Goal: Communication & Community: Answer question/provide support

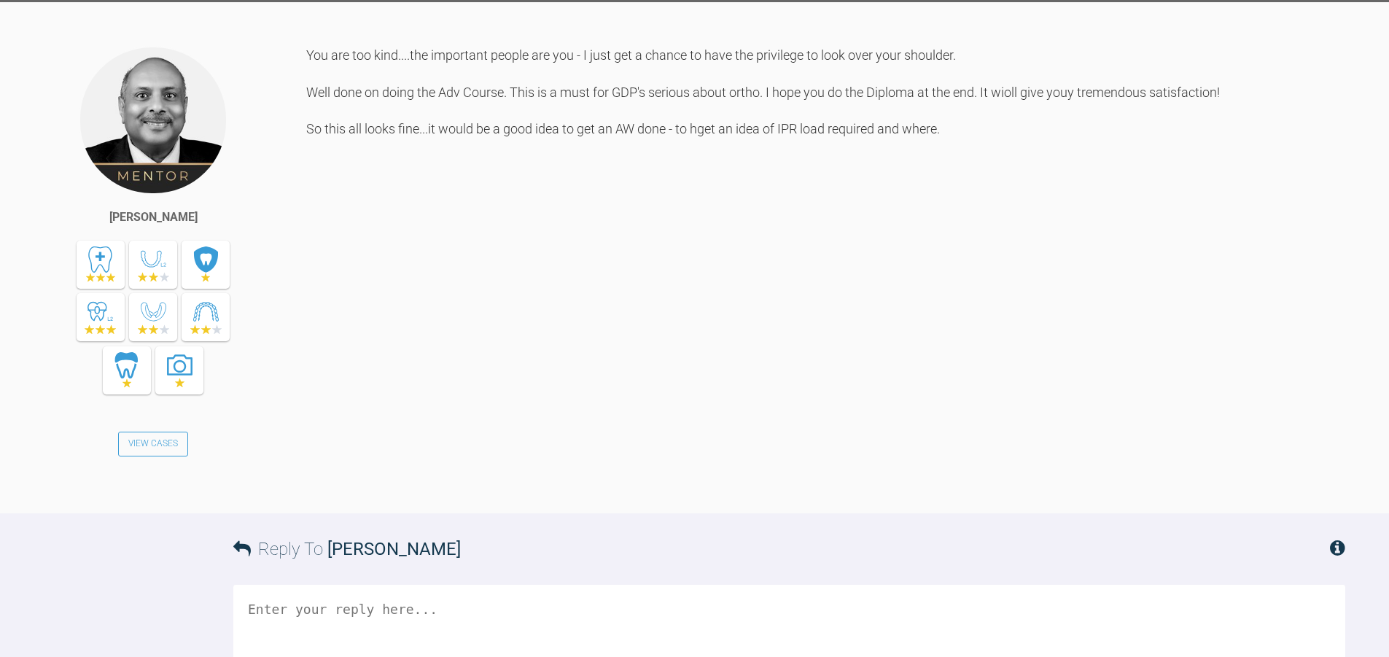
scroll to position [2401, 0]
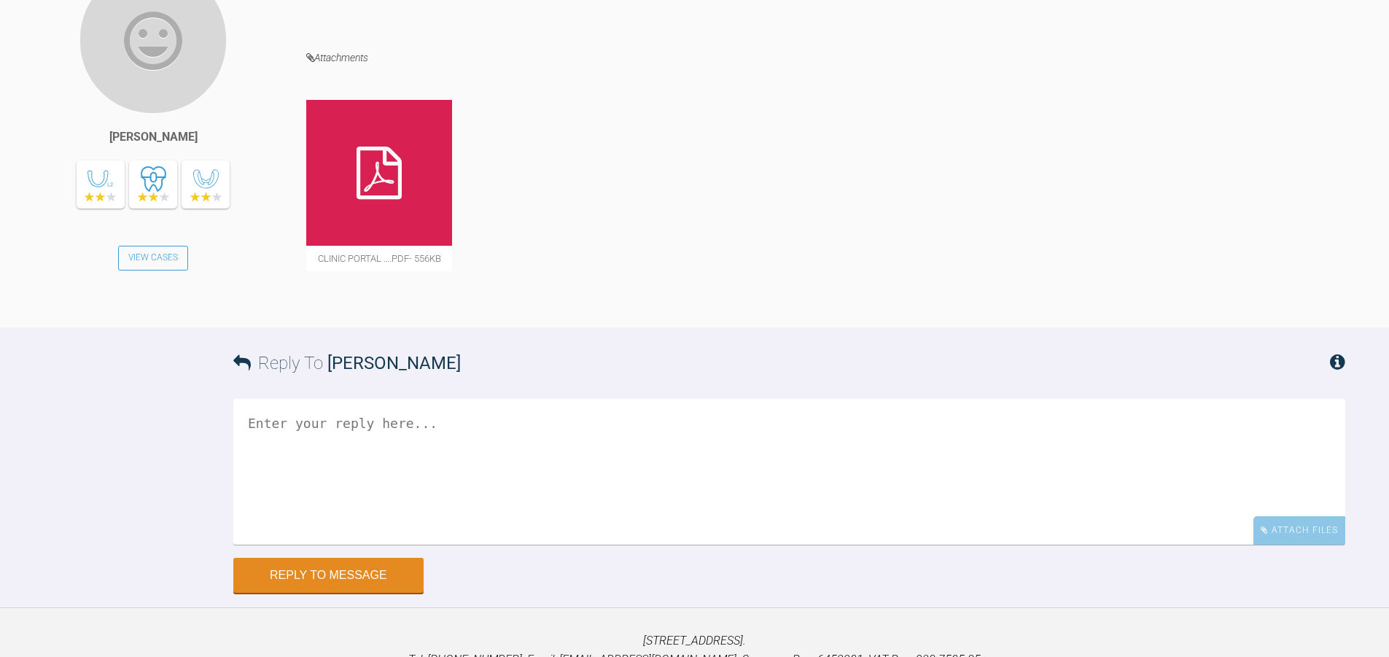
scroll to position [2832, 0]
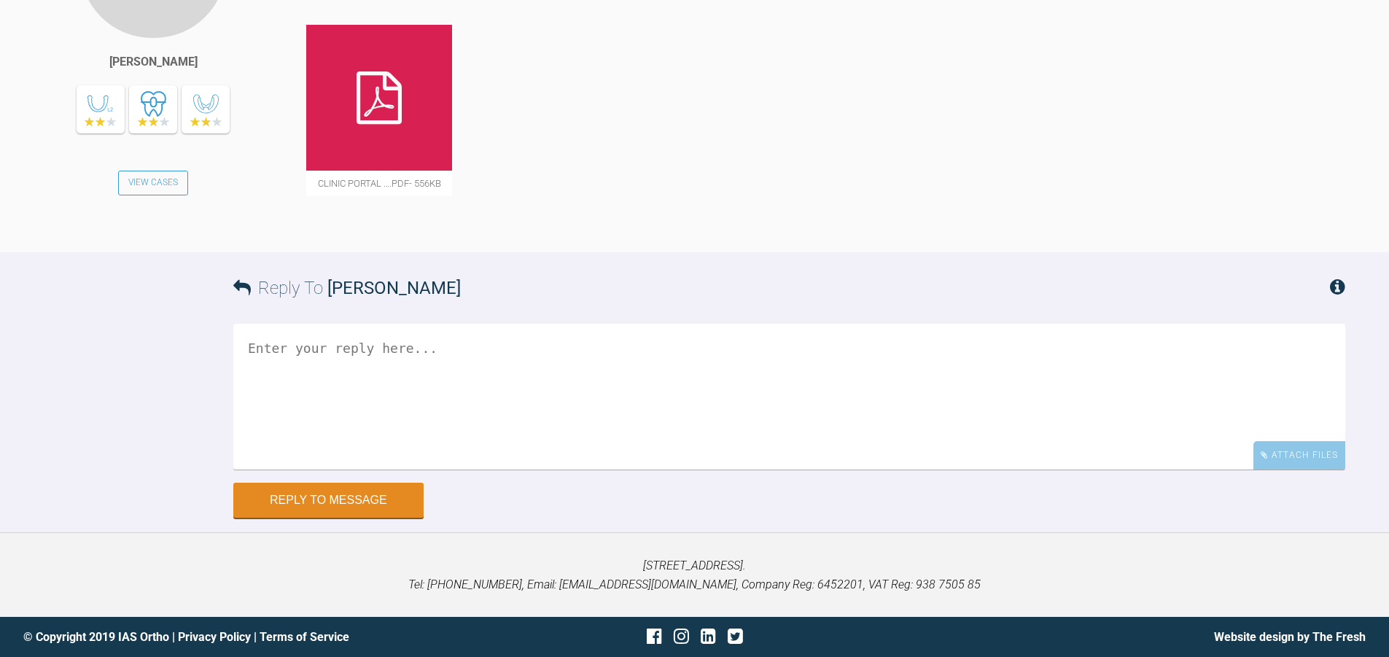
click at [398, 124] on icon at bounding box center [379, 97] width 45 height 53
click at [309, 366] on textarea at bounding box center [789, 397] width 1112 height 146
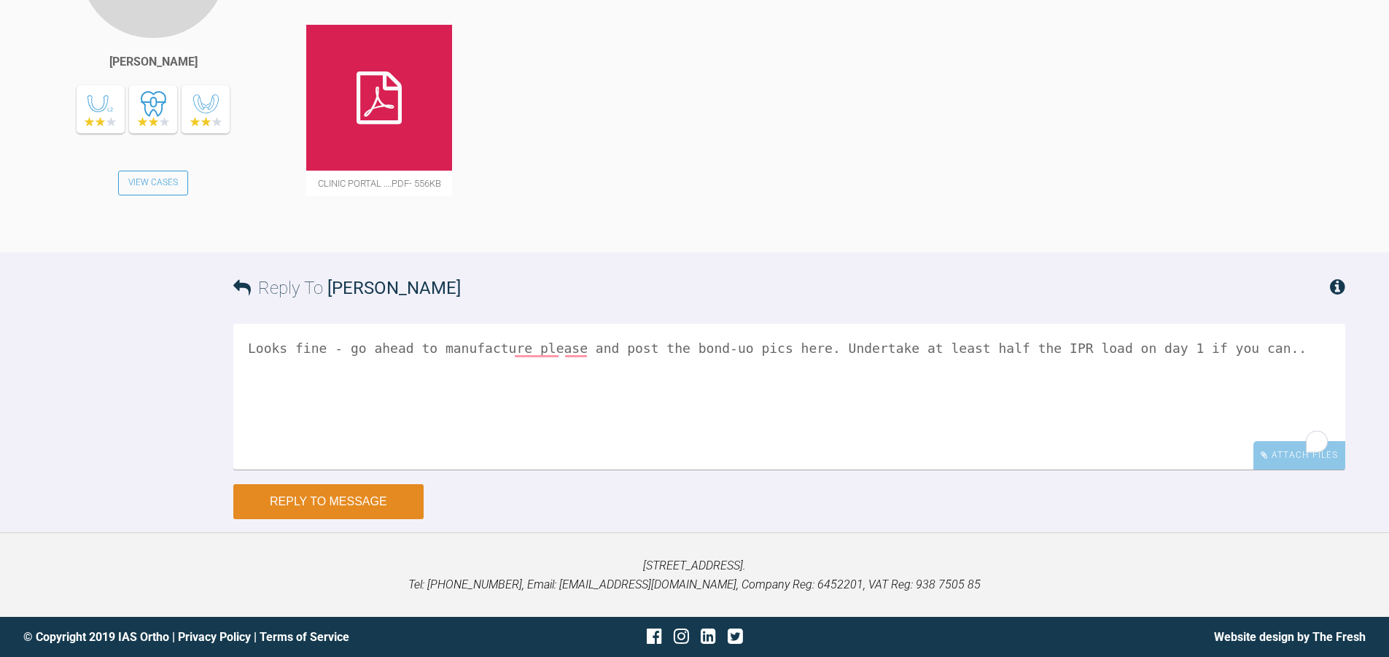
type textarea "Looks fine - go ahead to manufacture please and post the bond-uo pics here. Und…"
click at [374, 505] on button "Reply to Message" at bounding box center [328, 501] width 190 height 35
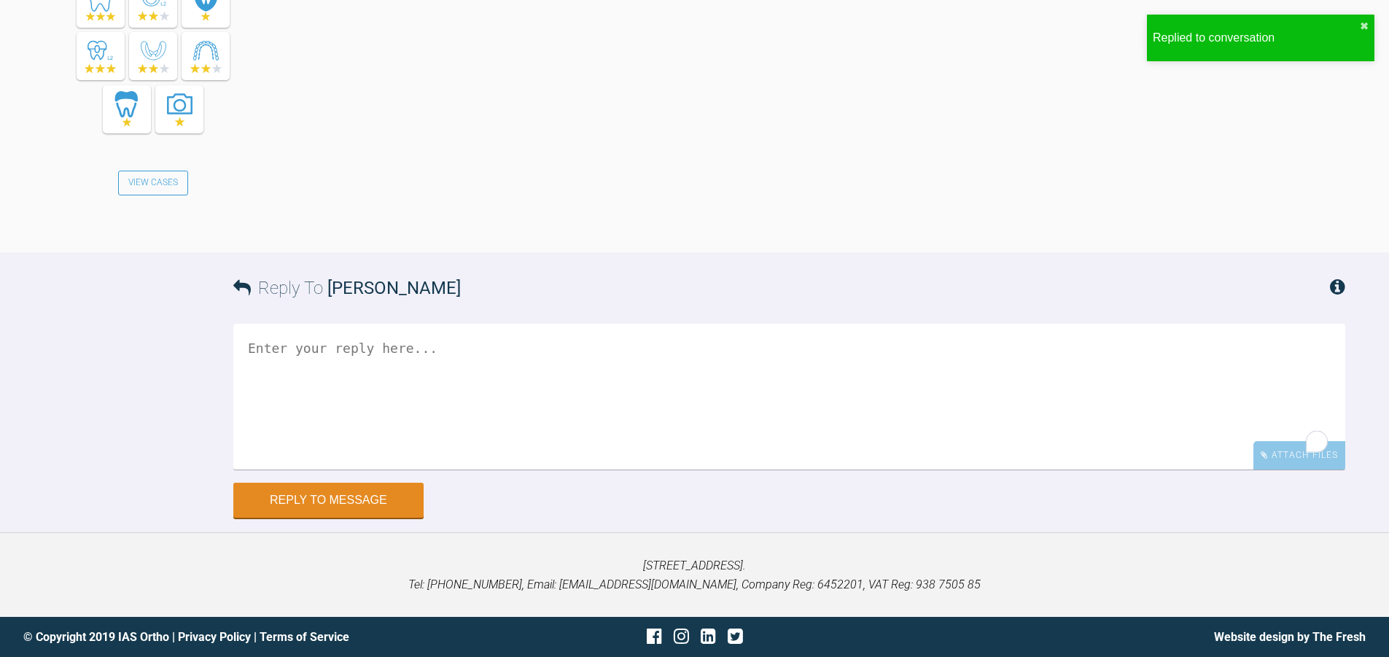
scroll to position [3522, 0]
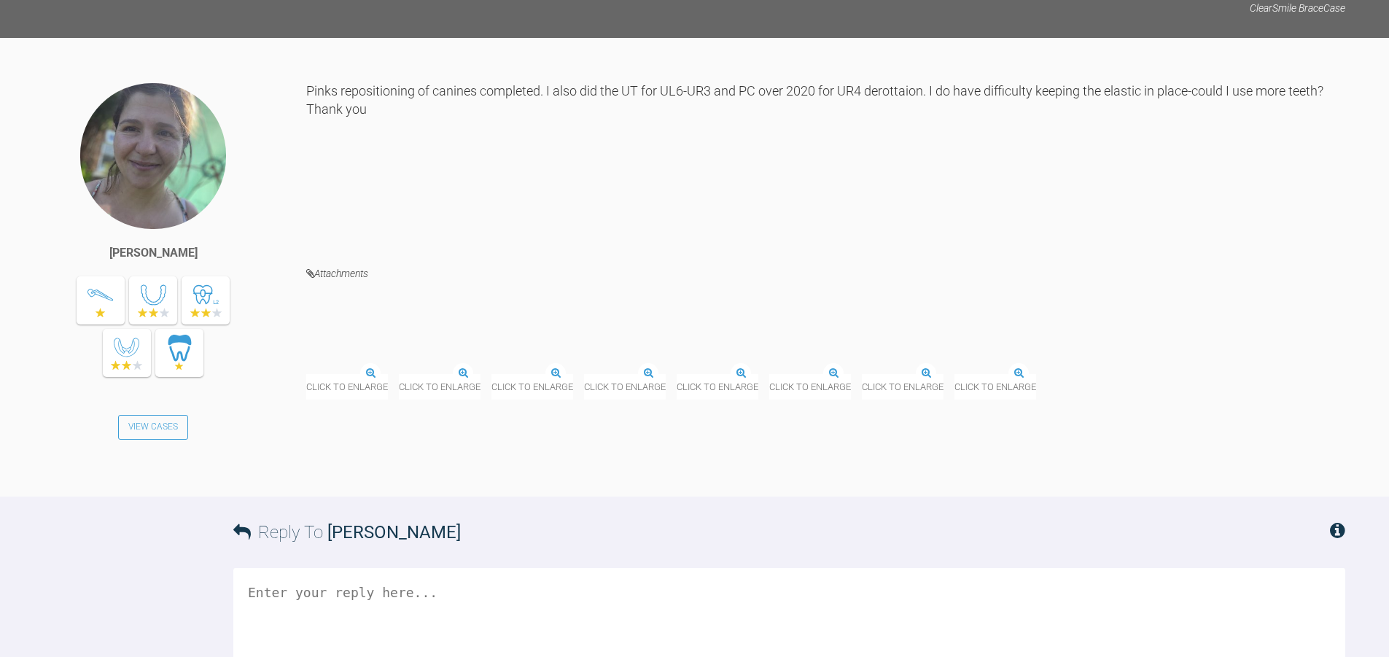
scroll to position [25309, 0]
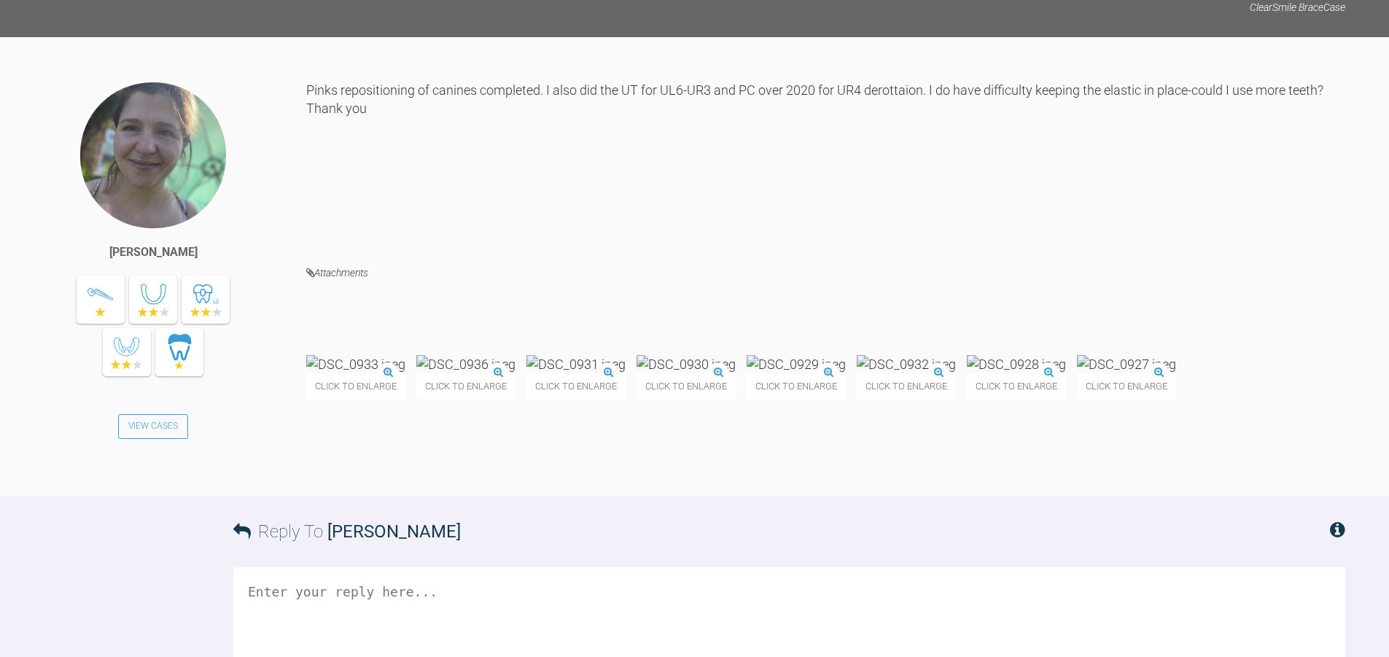
click at [381, 355] on img at bounding box center [355, 364] width 99 height 18
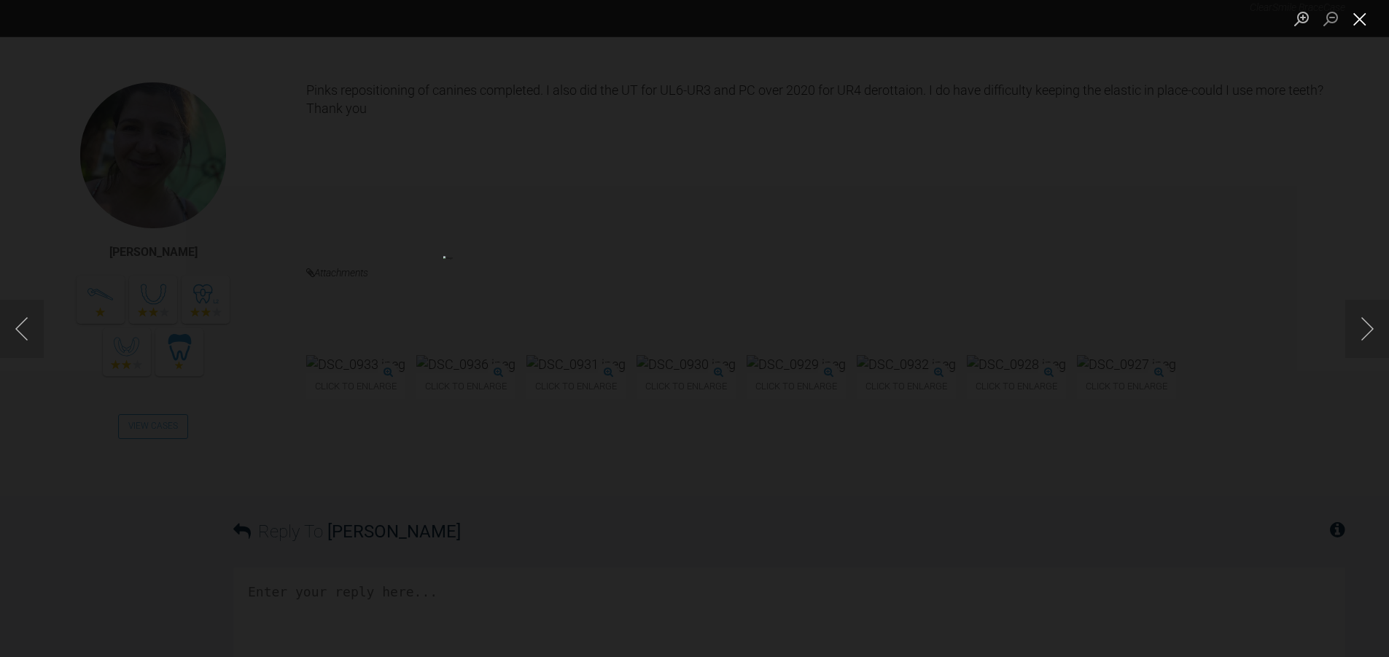
click at [1359, 21] on button "Close lightbox" at bounding box center [1360, 19] width 29 height 26
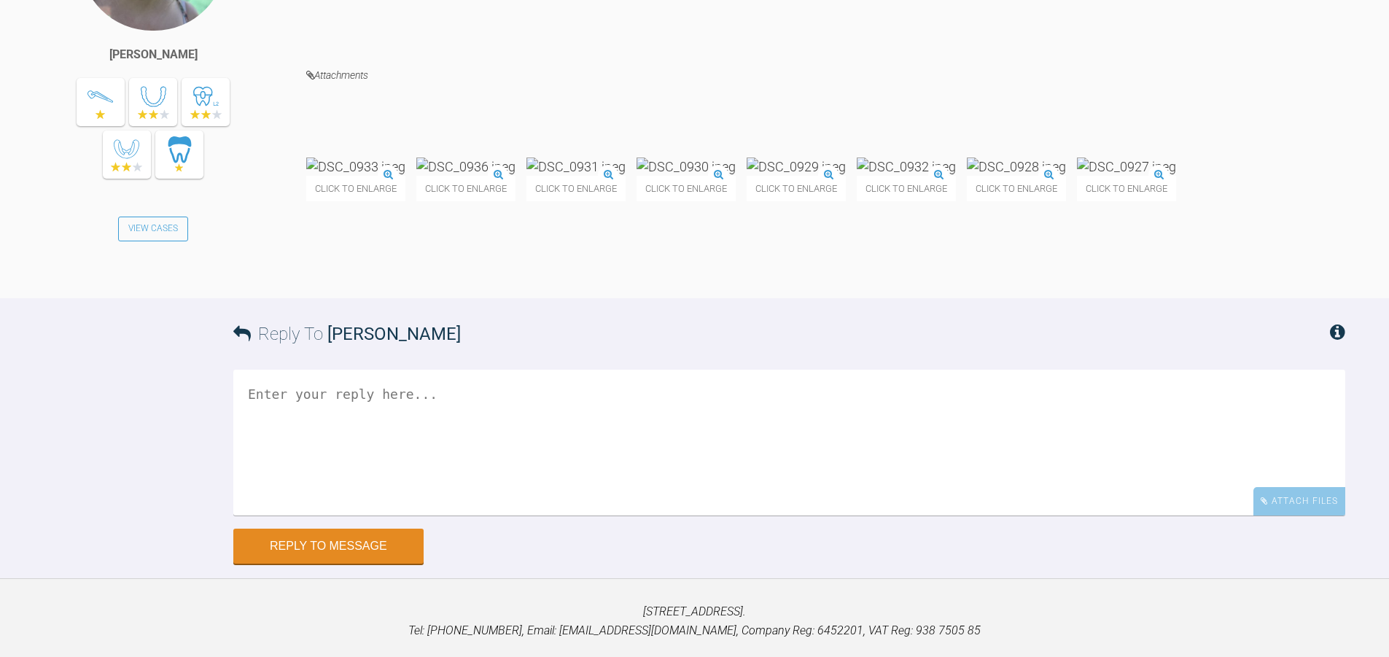
scroll to position [25528, 0]
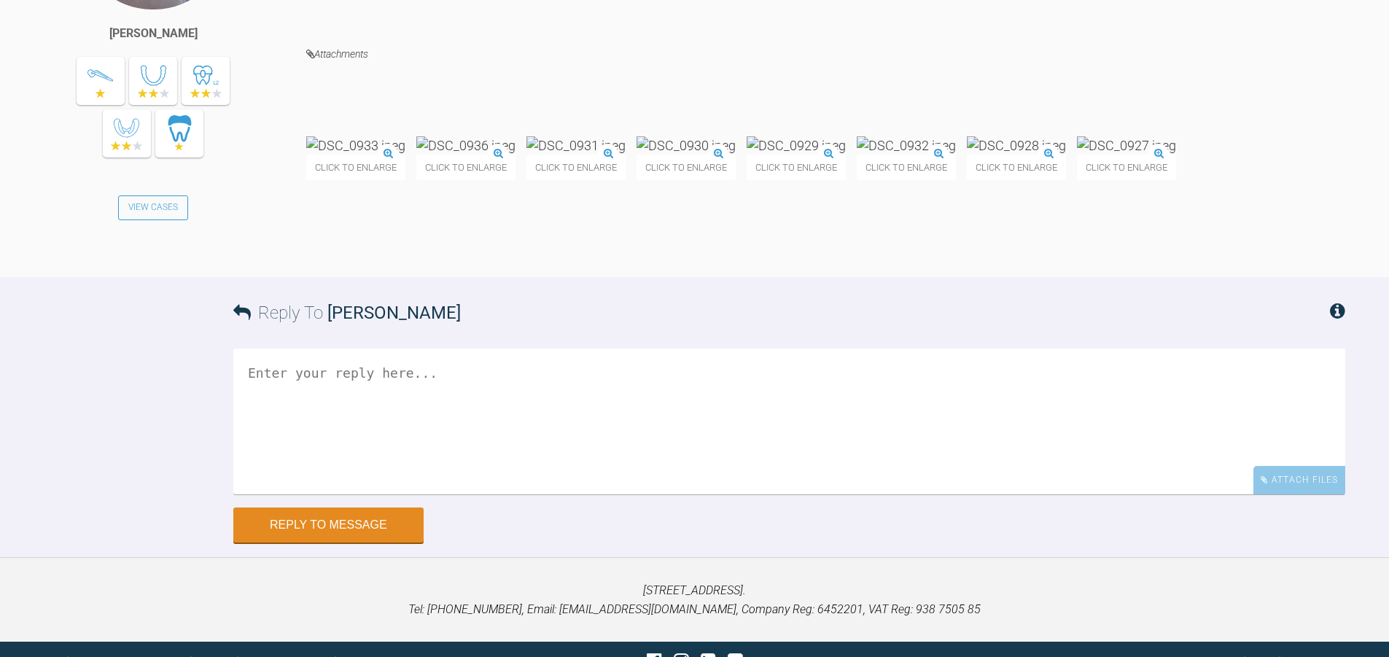
click at [543, 454] on textarea at bounding box center [789, 422] width 1112 height 146
type textarea "This looks good - lets see how things run. You could always use quick-ties to s…"
click at [290, 544] on button "Reply to Message" at bounding box center [328, 526] width 190 height 35
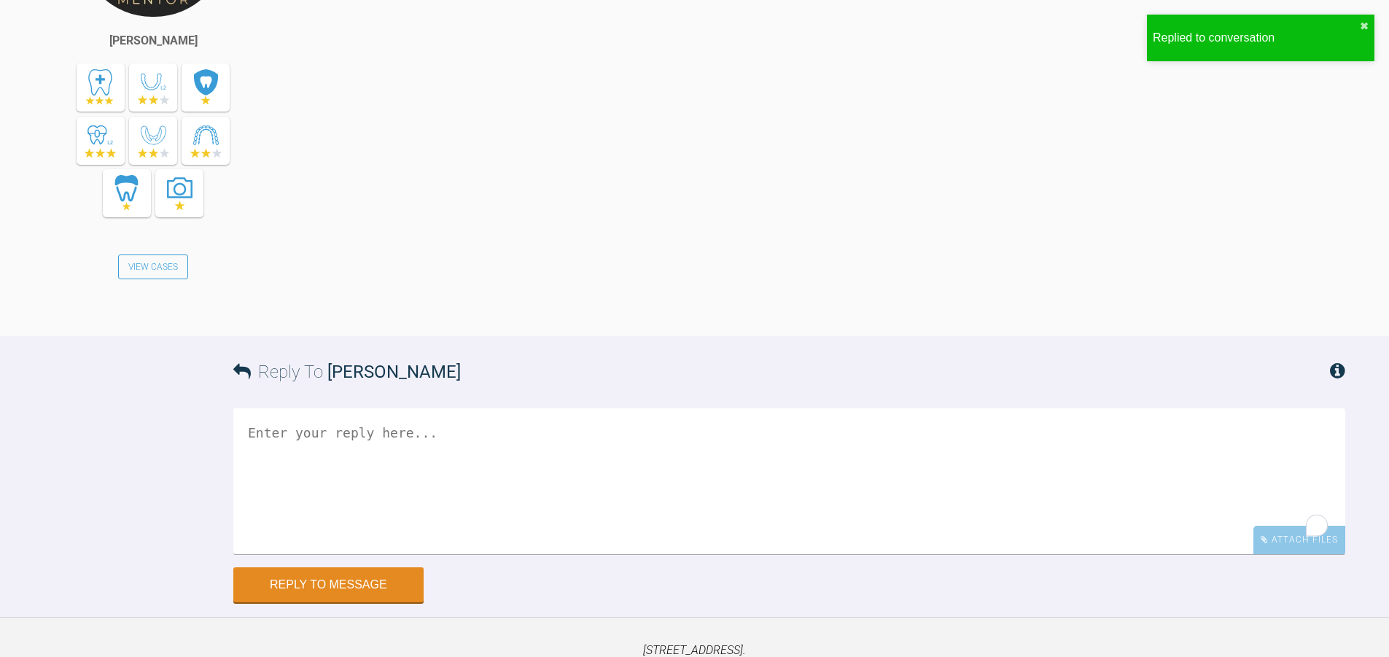
scroll to position [26155, 0]
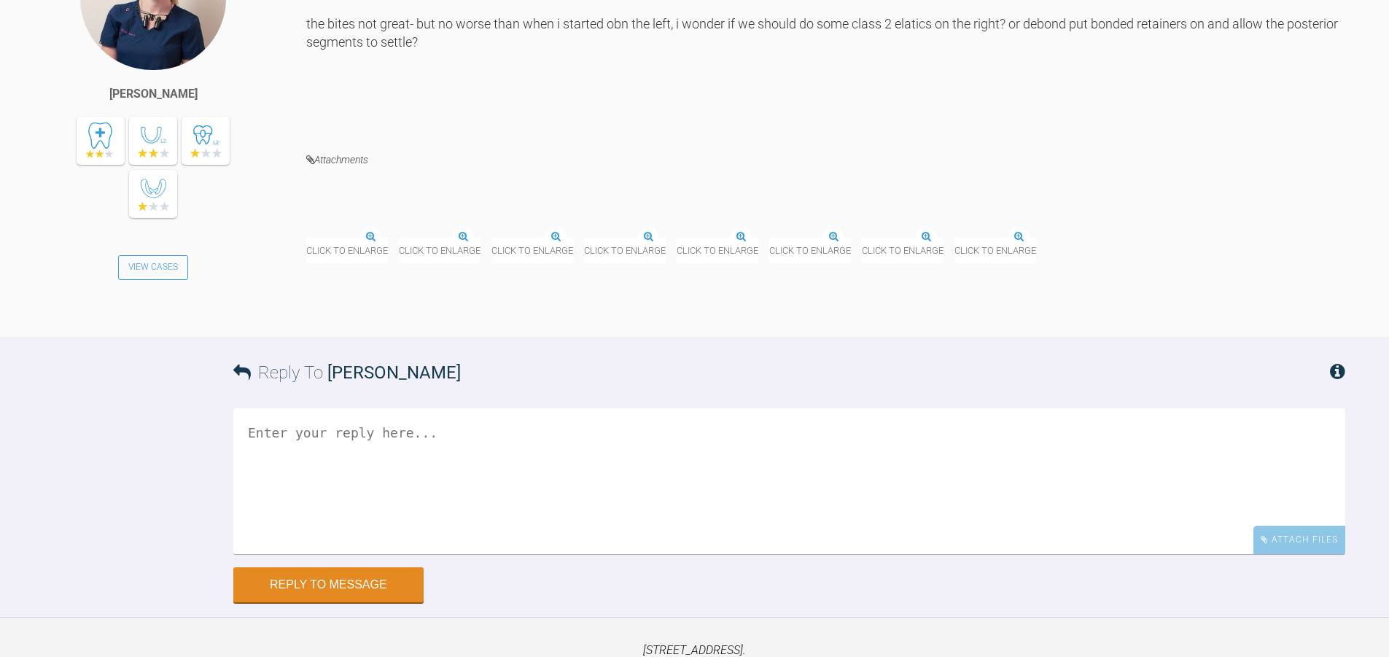
scroll to position [6288, 0]
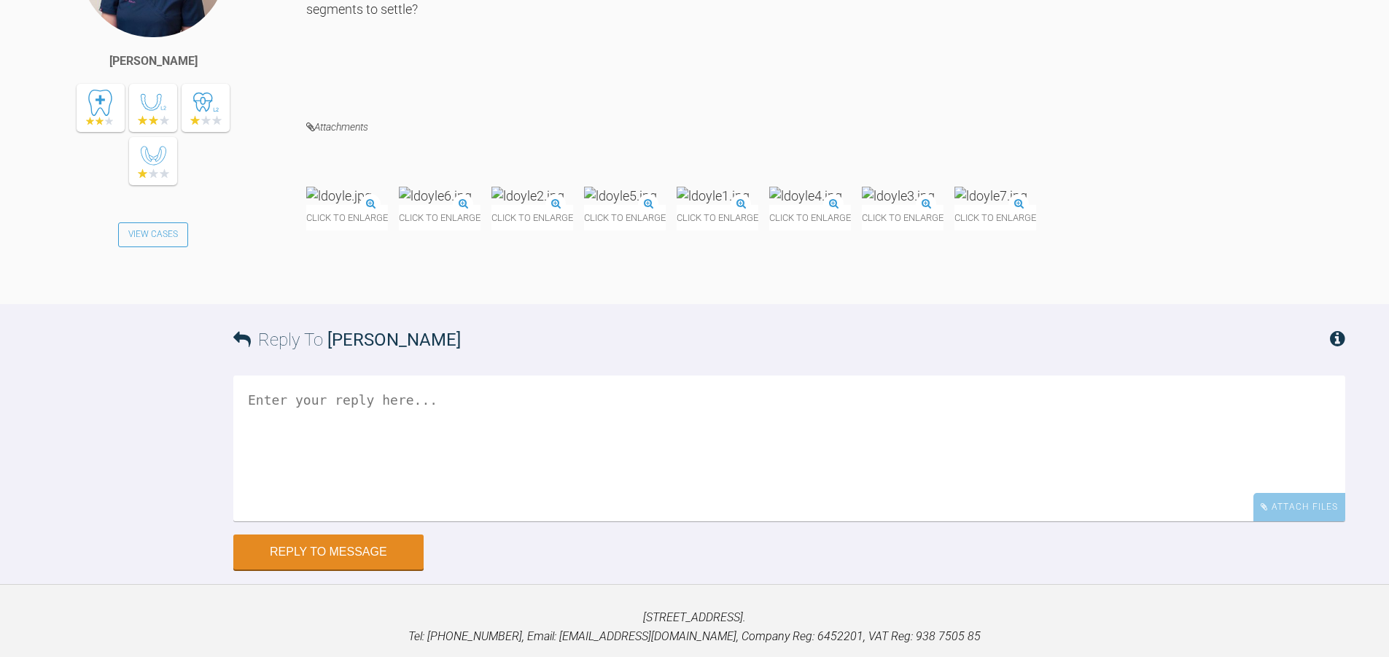
click at [955, 205] on img at bounding box center [991, 196] width 73 height 18
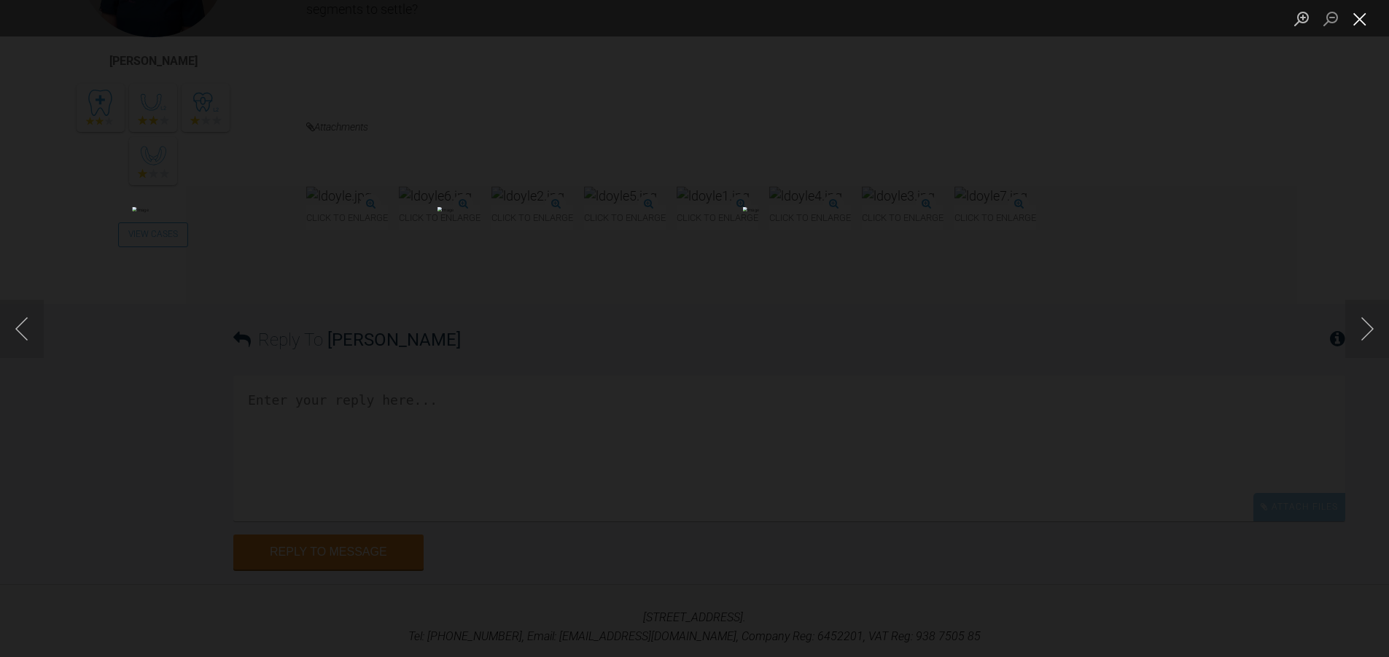
click at [1359, 20] on button "Close lightbox" at bounding box center [1360, 19] width 29 height 26
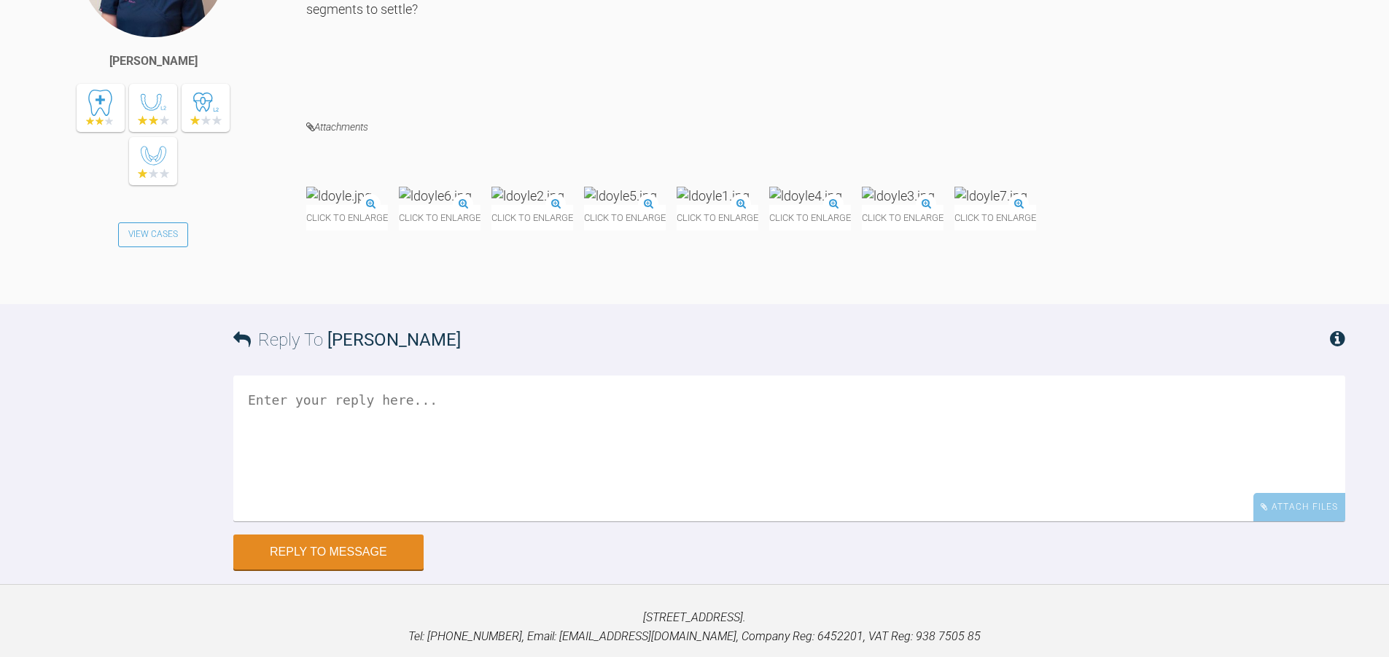
click at [372, 205] on img at bounding box center [339, 196] width 66 height 18
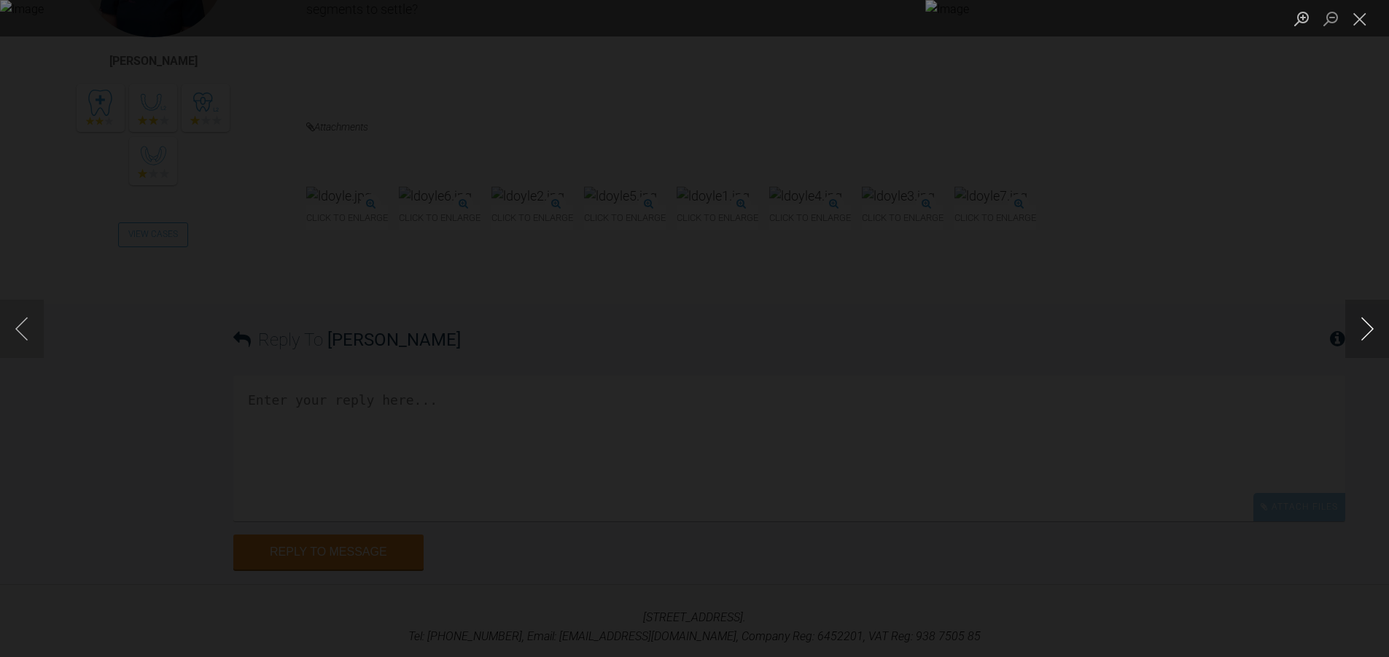
click at [1367, 321] on button "Next image" at bounding box center [1368, 329] width 44 height 58
click at [1364, 330] on button "Next image" at bounding box center [1368, 329] width 44 height 58
click at [1366, 22] on button "Close lightbox" at bounding box center [1360, 19] width 29 height 26
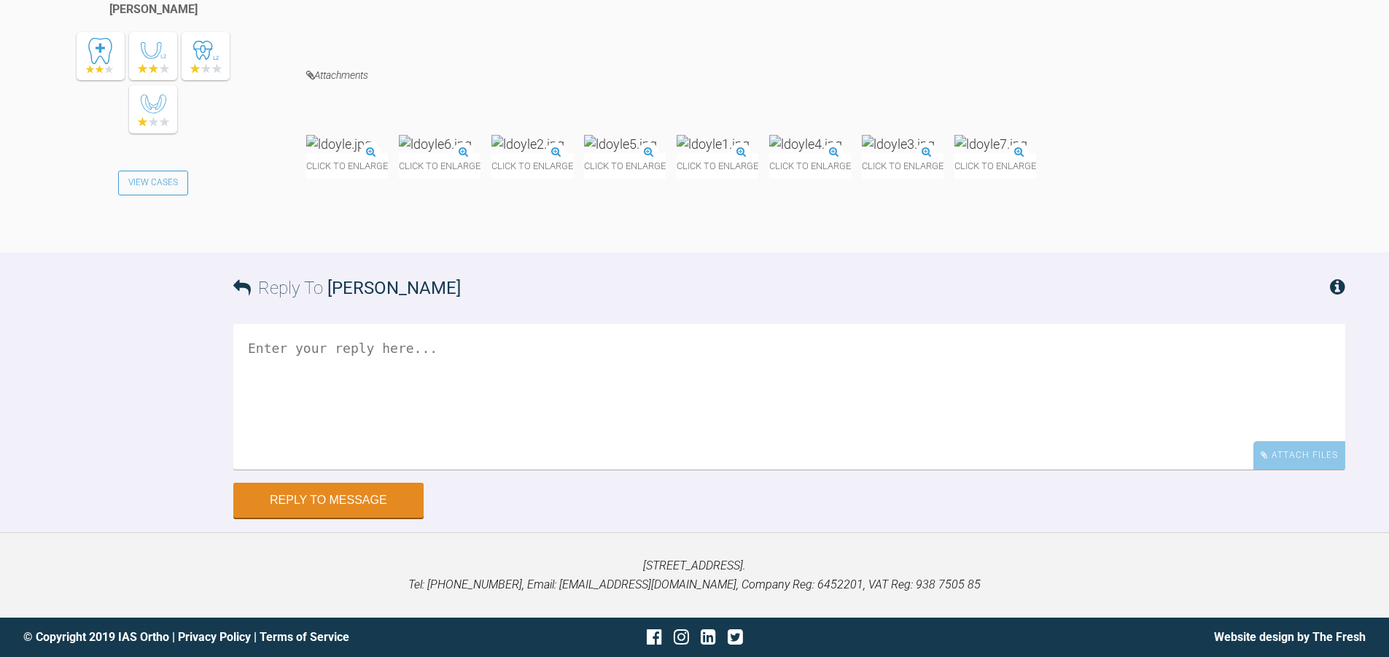
scroll to position [6580, 0]
click at [486, 470] on textarea at bounding box center [789, 397] width 1112 height 146
click at [955, 153] on img at bounding box center [991, 144] width 73 height 18
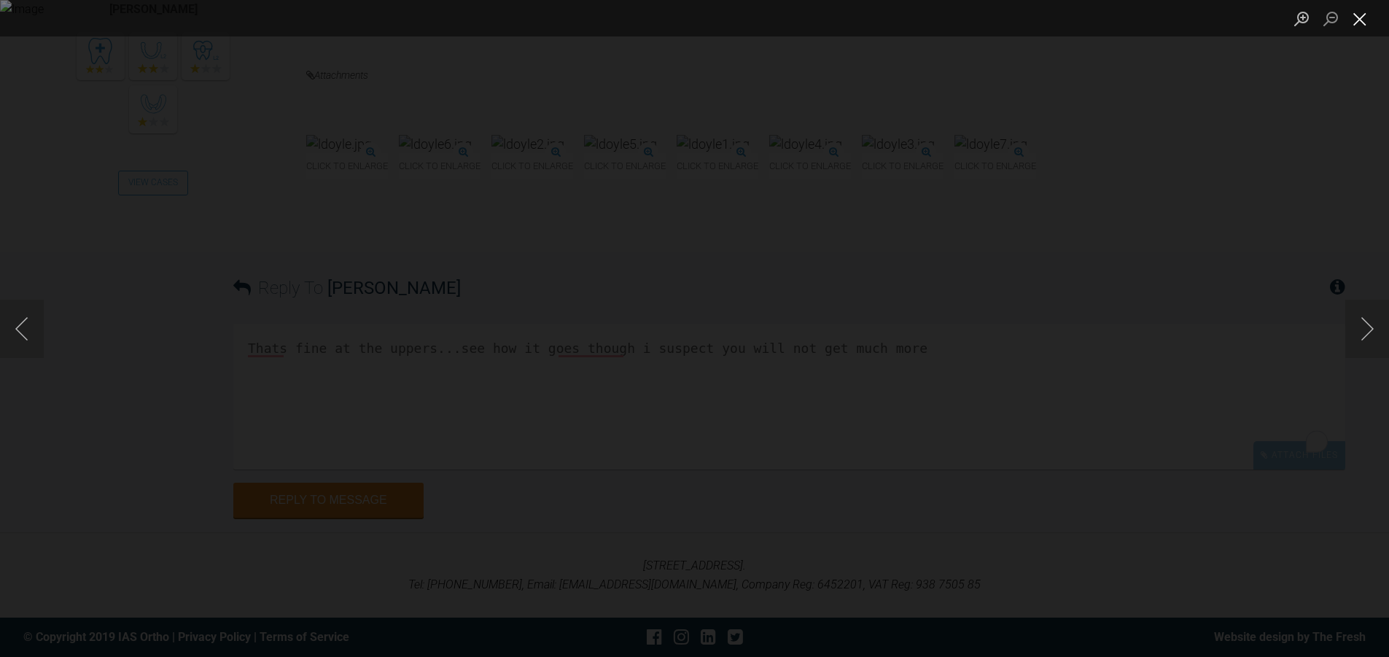
click at [1356, 24] on button "Close lightbox" at bounding box center [1360, 19] width 29 height 26
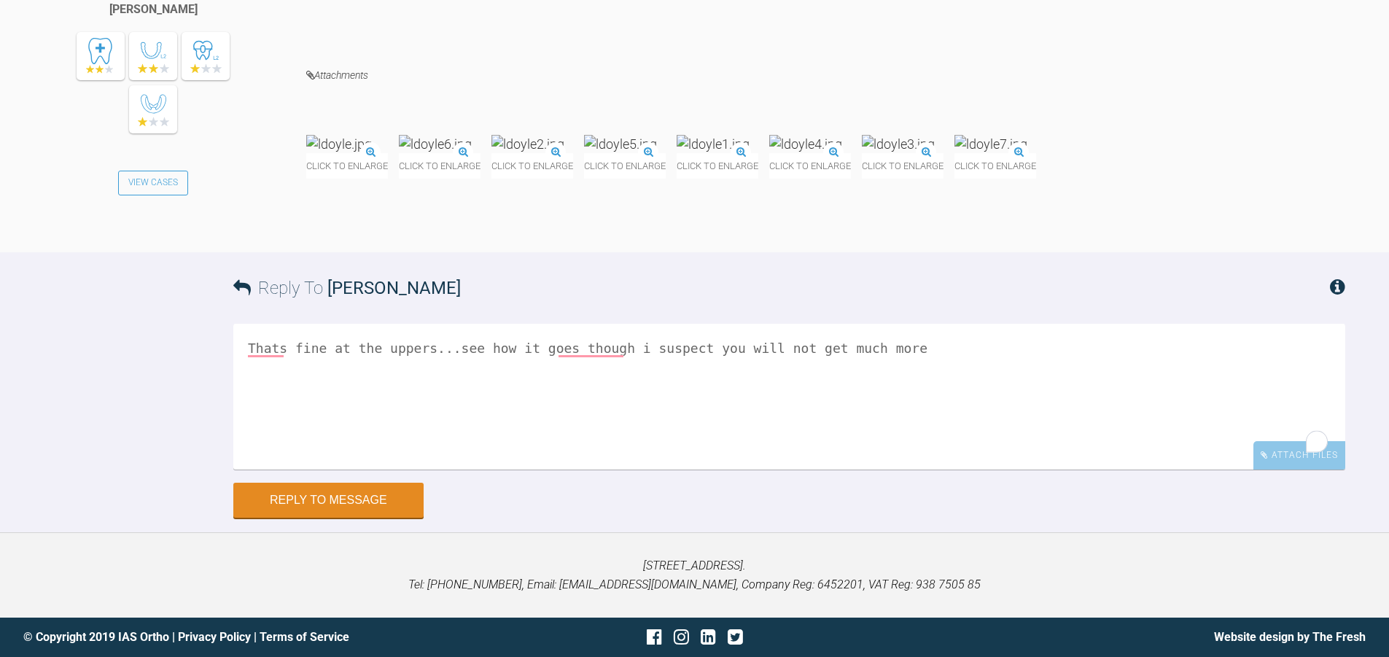
scroll to position [6706, 0]
click at [908, 361] on textarea "Thats fine at the uppers...see how it goes though i suspect you will not get mu…" at bounding box center [789, 397] width 1112 height 146
type textarea "Thats fine at the uppers...see how it goes though i suspect you will not get mu…"
click at [271, 496] on button "Reply to Message" at bounding box center [328, 501] width 190 height 35
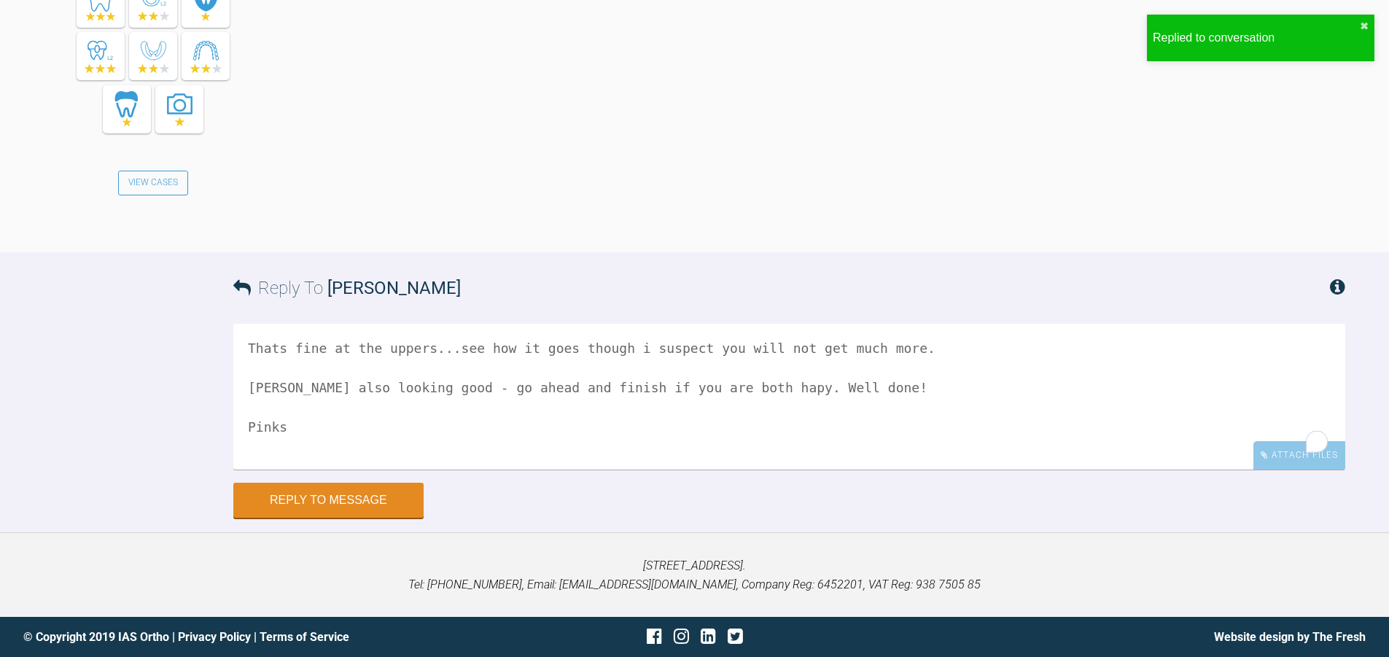
scroll to position [7231, 0]
